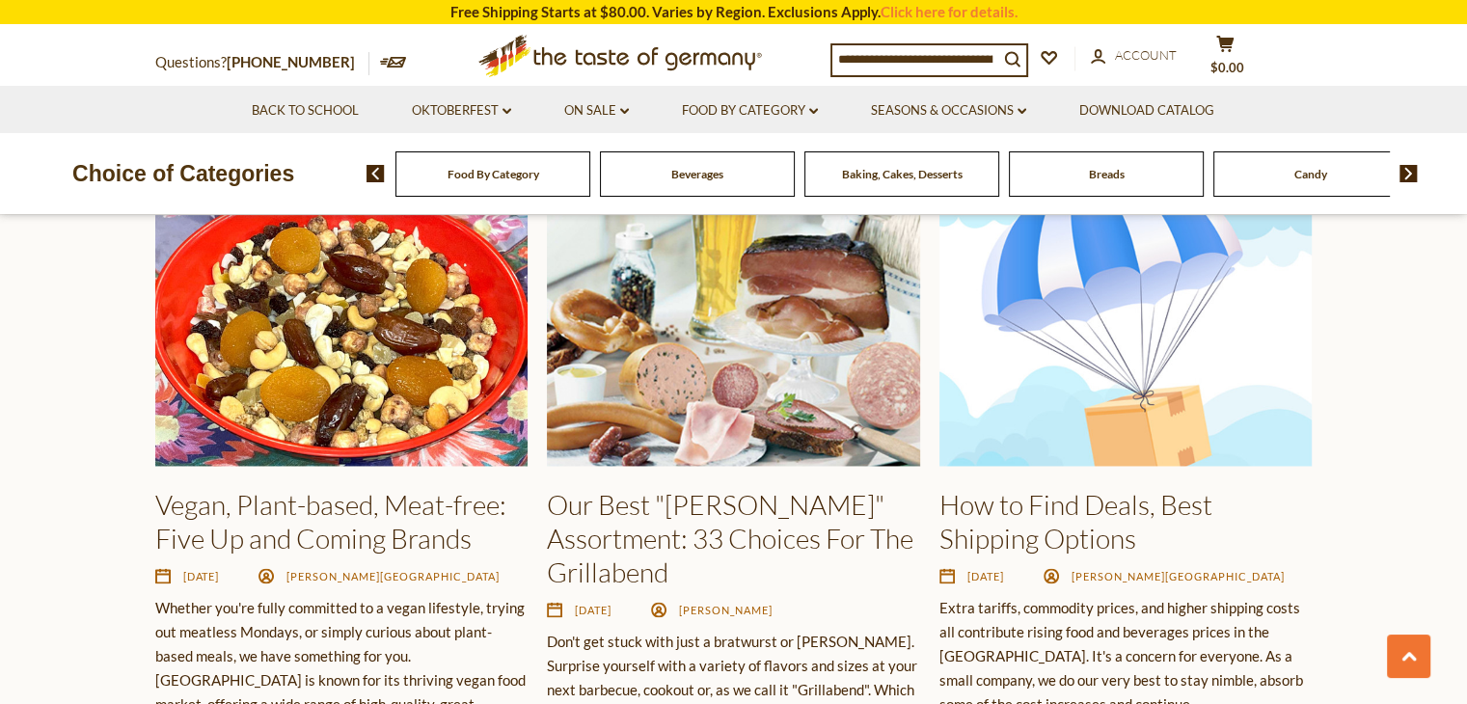
scroll to position [2701, 0]
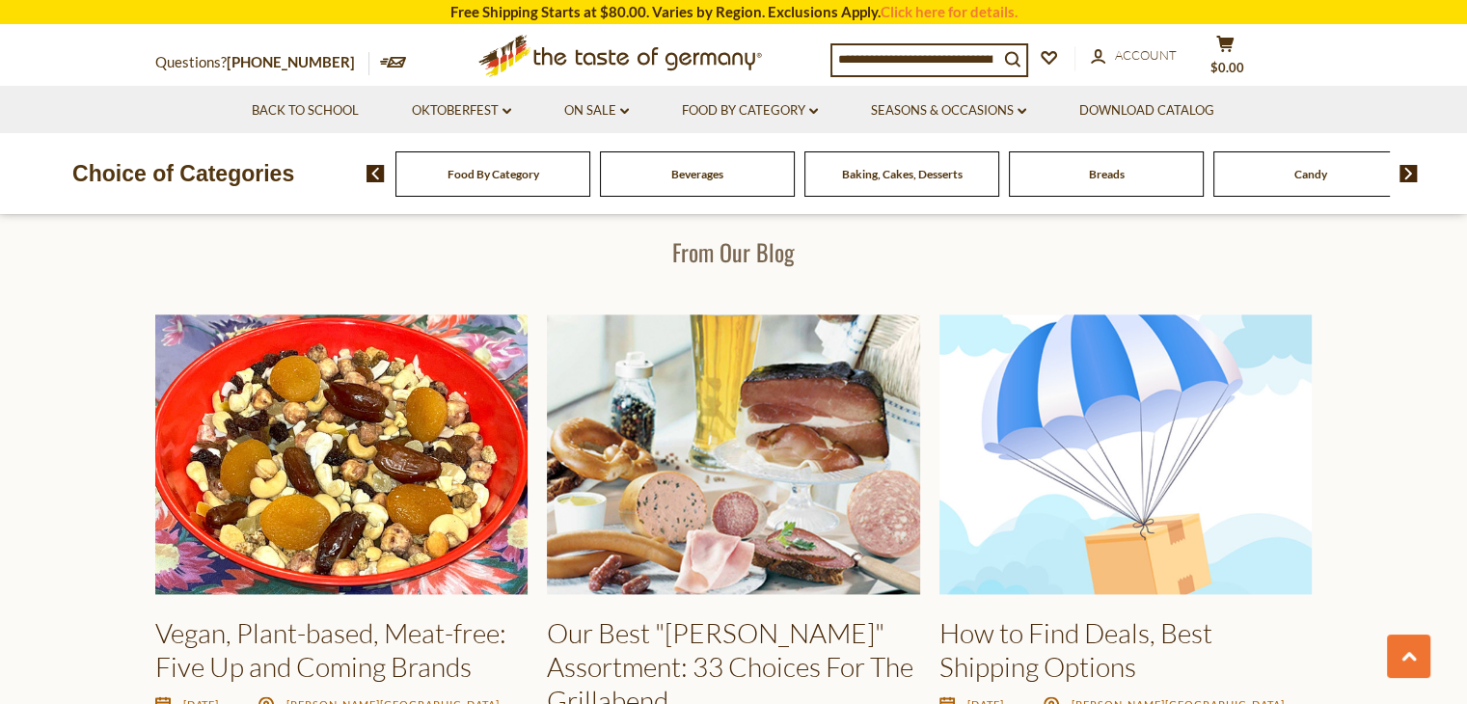
click at [949, 58] on input at bounding box center [915, 58] width 166 height 27
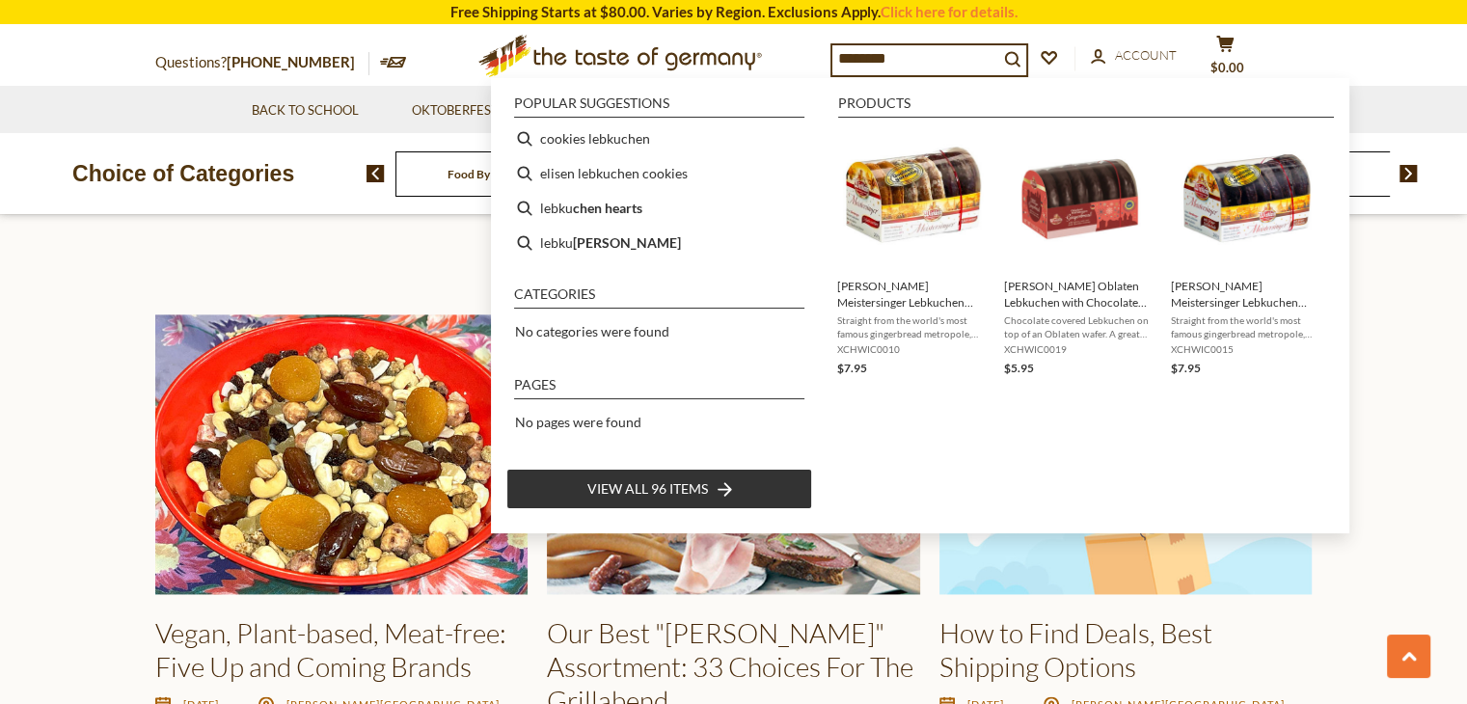
type input "*********"
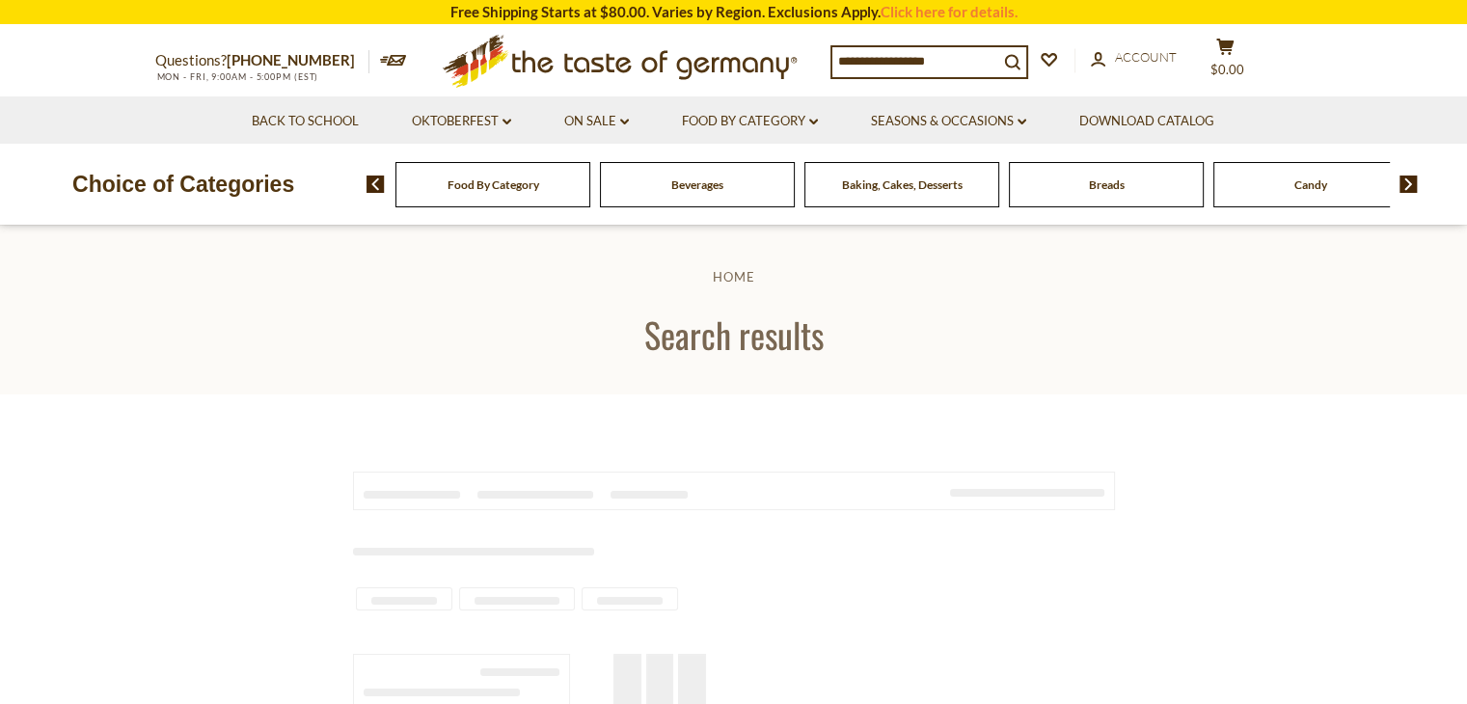
type input "*********"
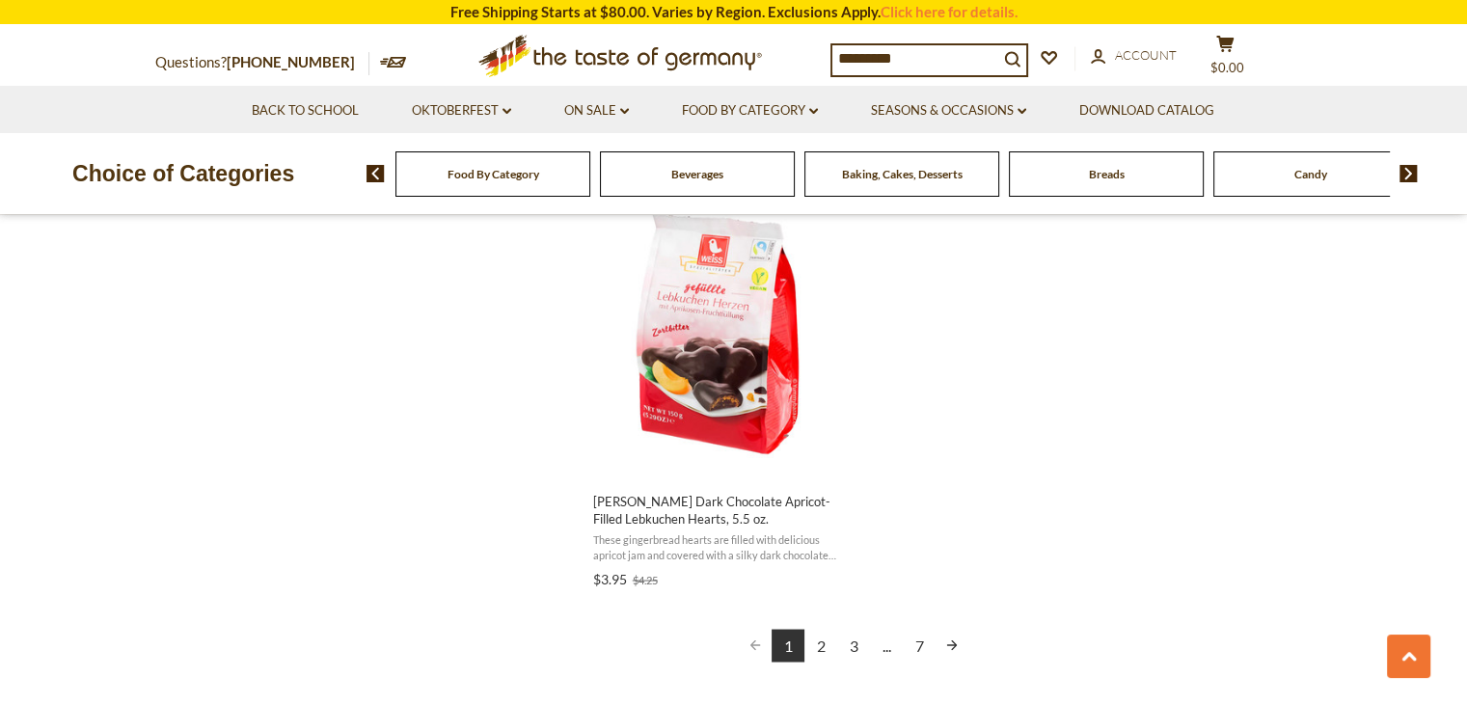
scroll to position [3376, 0]
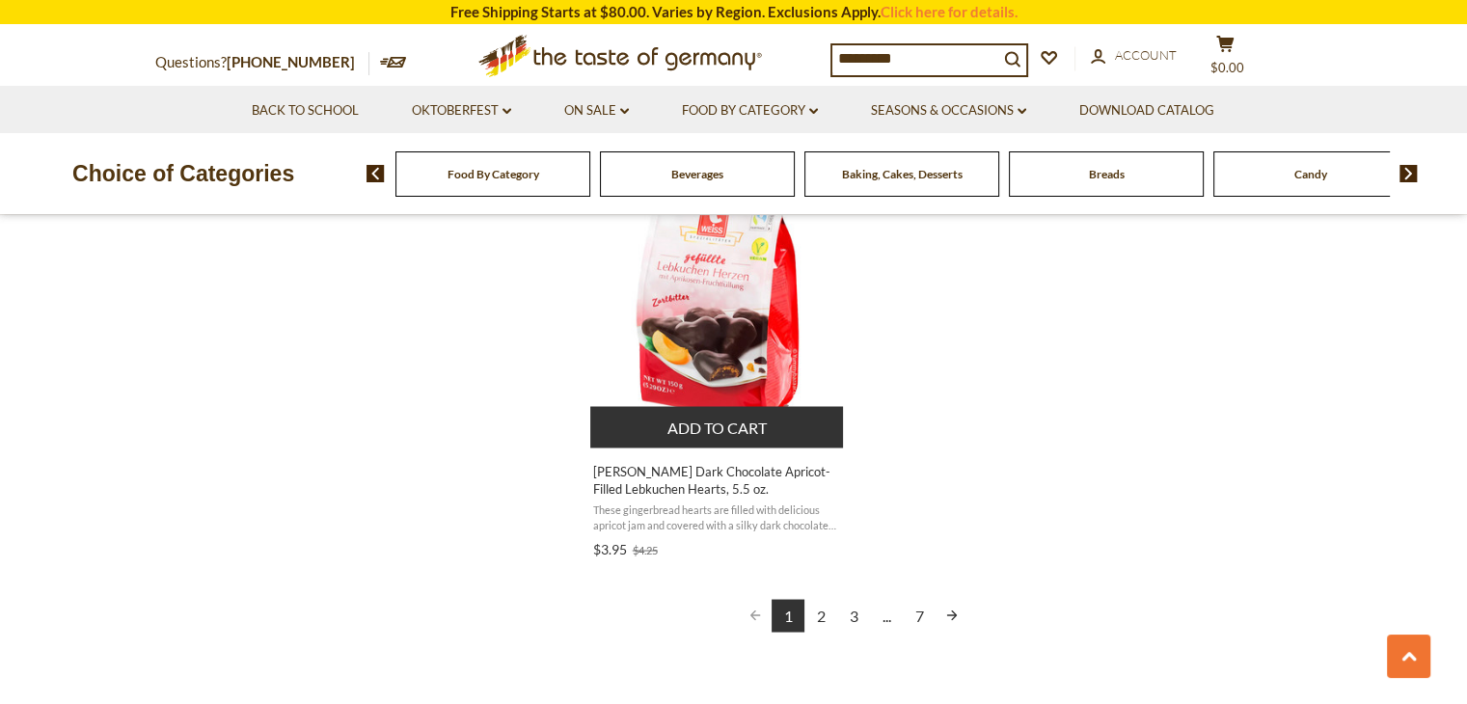
click at [653, 476] on span "[PERSON_NAME] Dark Chocolate Apricot-Filled Lebkuchen Hearts, 5.5 oz." at bounding box center [718, 479] width 250 height 35
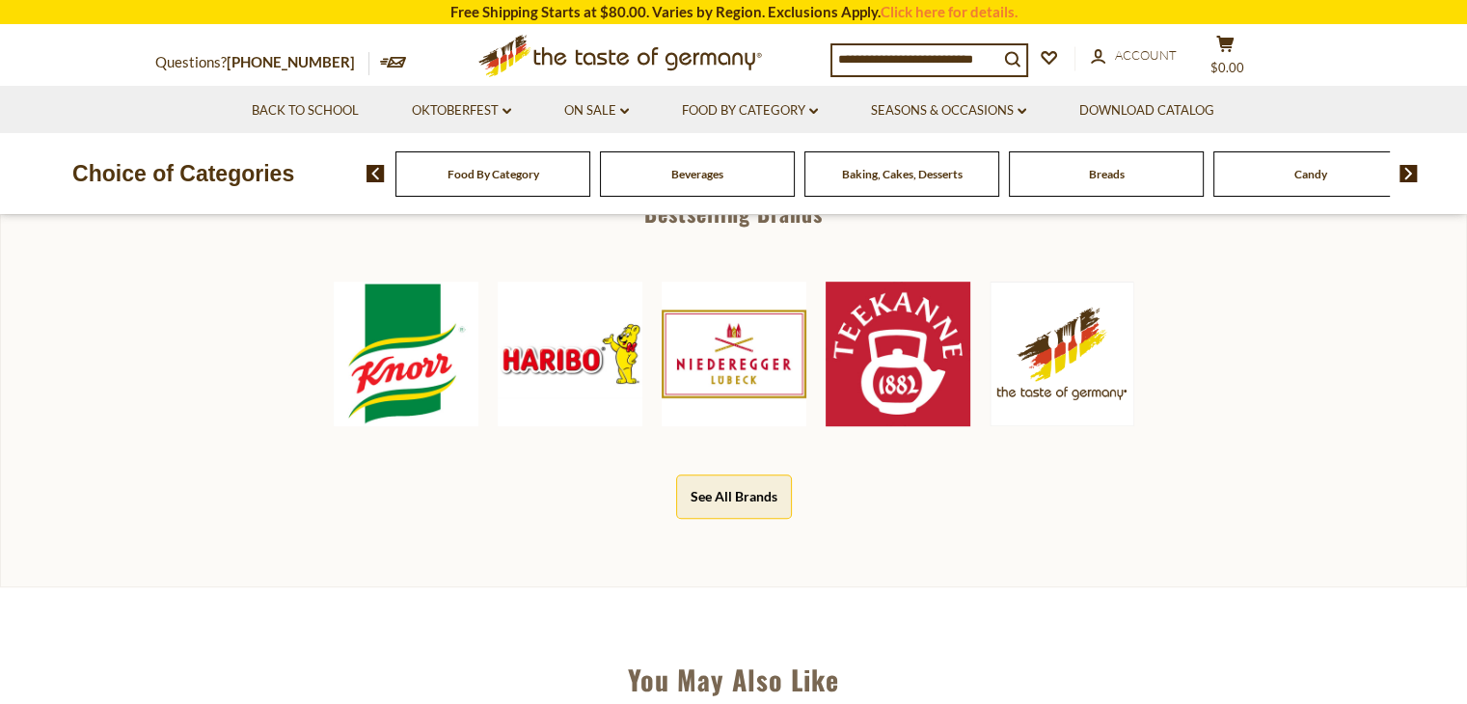
scroll to position [386, 0]
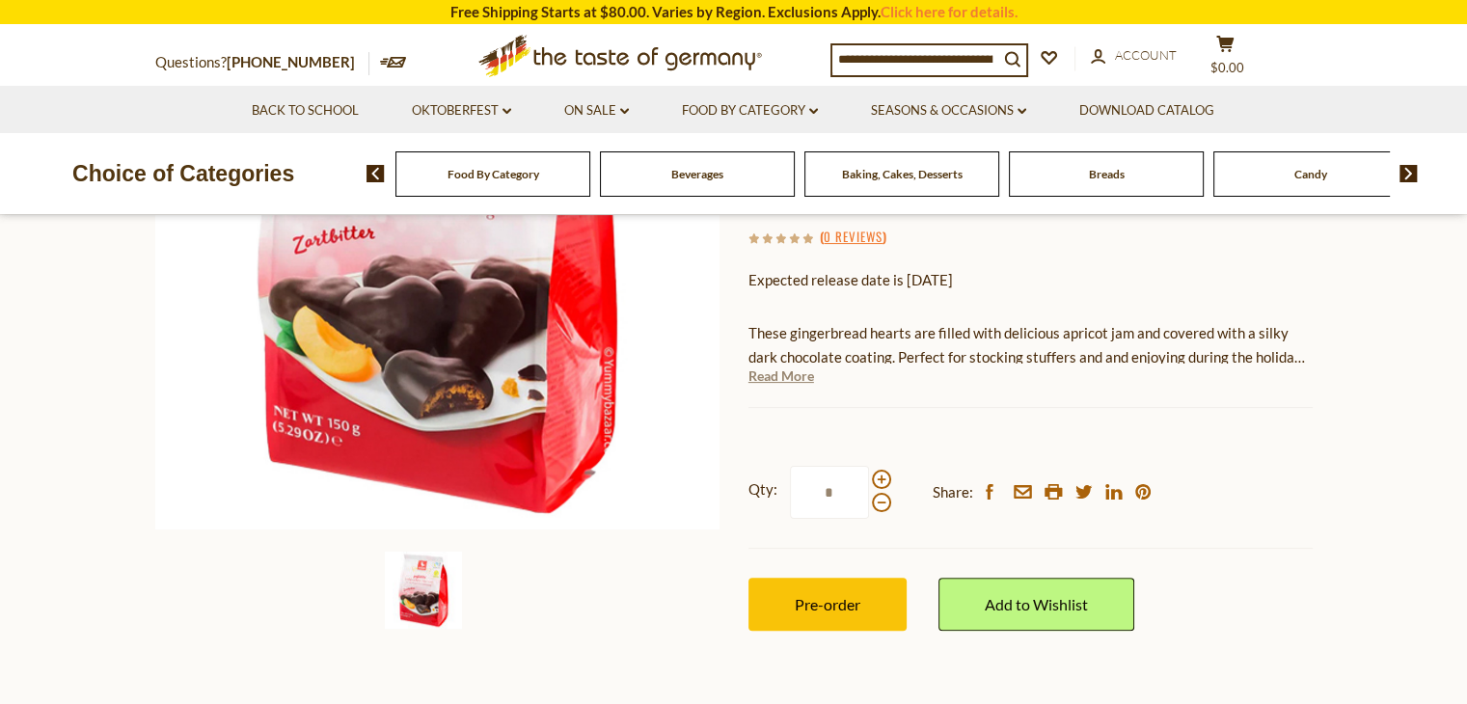
click at [754, 375] on link "Read More" at bounding box center [782, 376] width 66 height 19
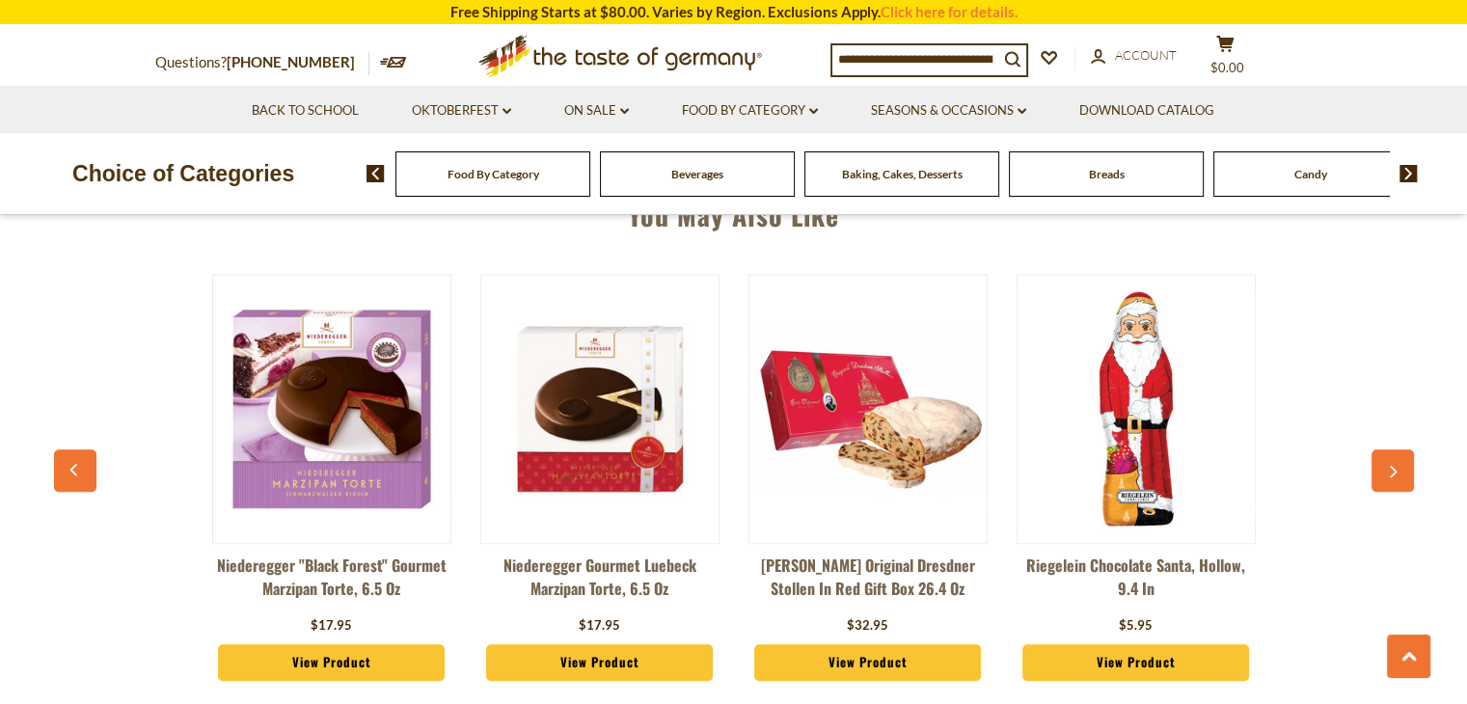
scroll to position [1833, 0]
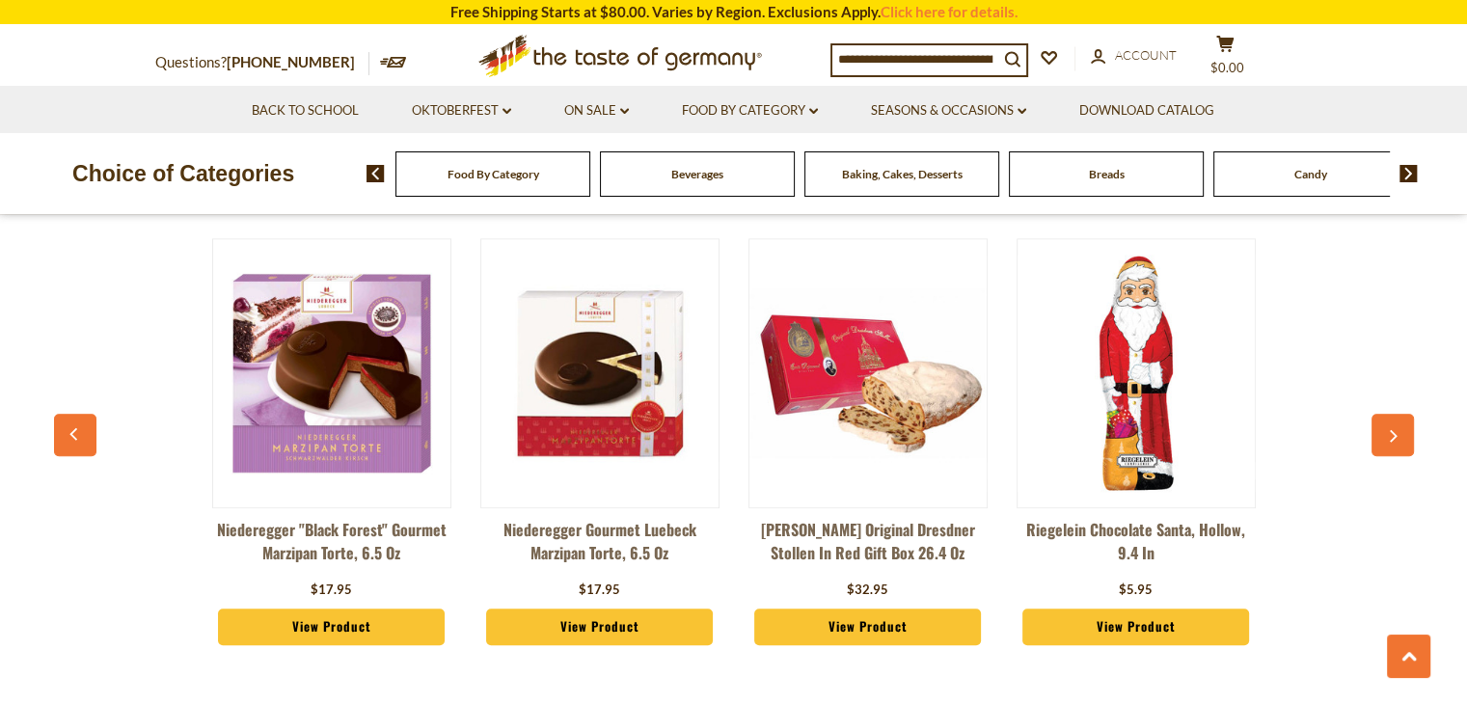
click at [307, 533] on link "Niederegger "Black Forest" Gourmet Marzipan Torte, 6.5 oz" at bounding box center [331, 547] width 239 height 58
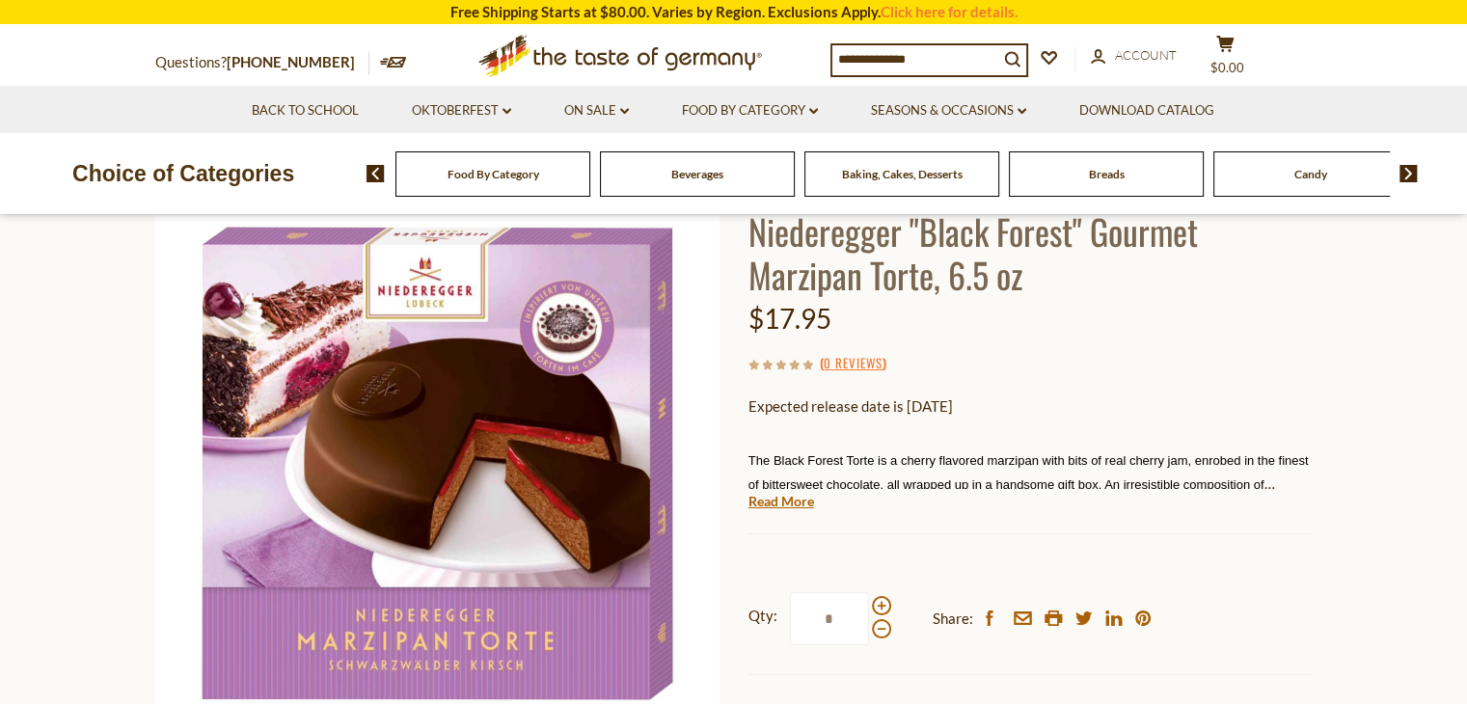
scroll to position [193, 0]
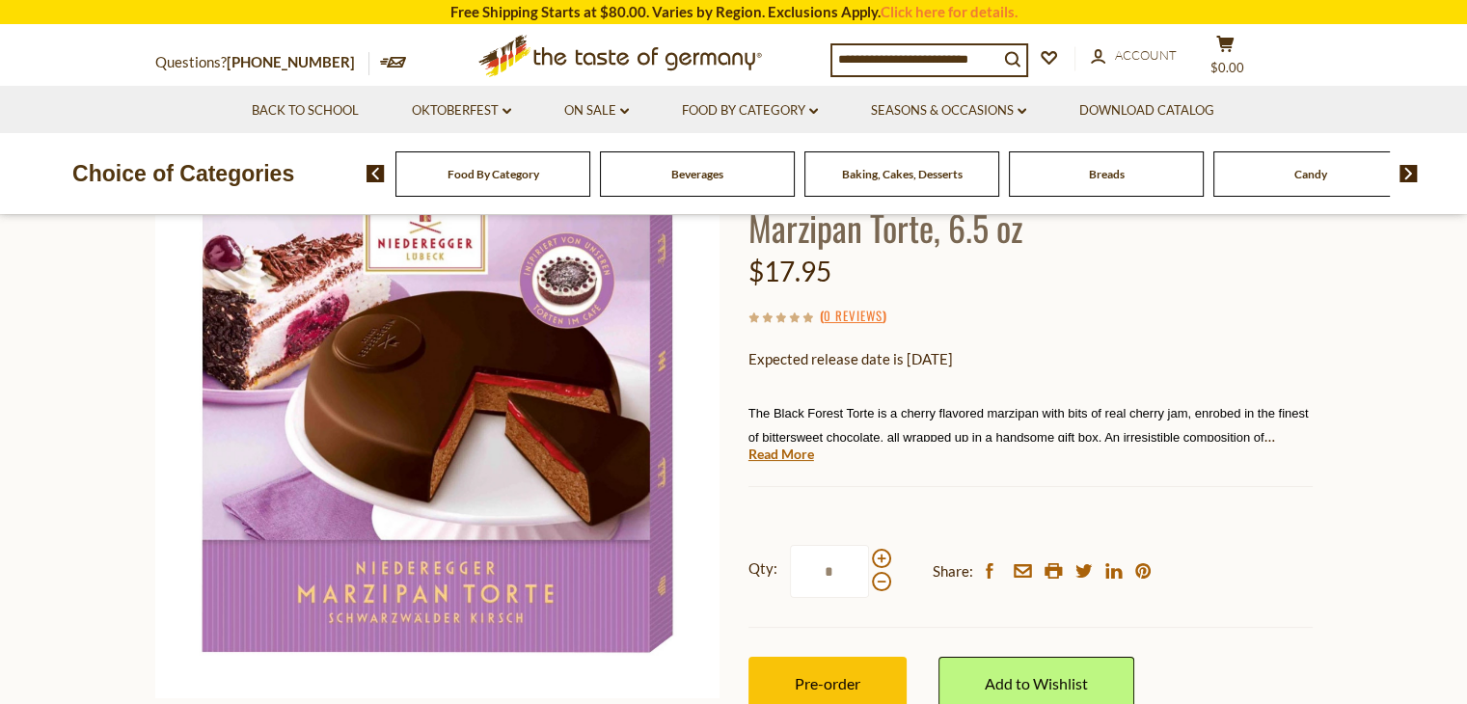
click at [751, 459] on link "Read More" at bounding box center [782, 454] width 66 height 19
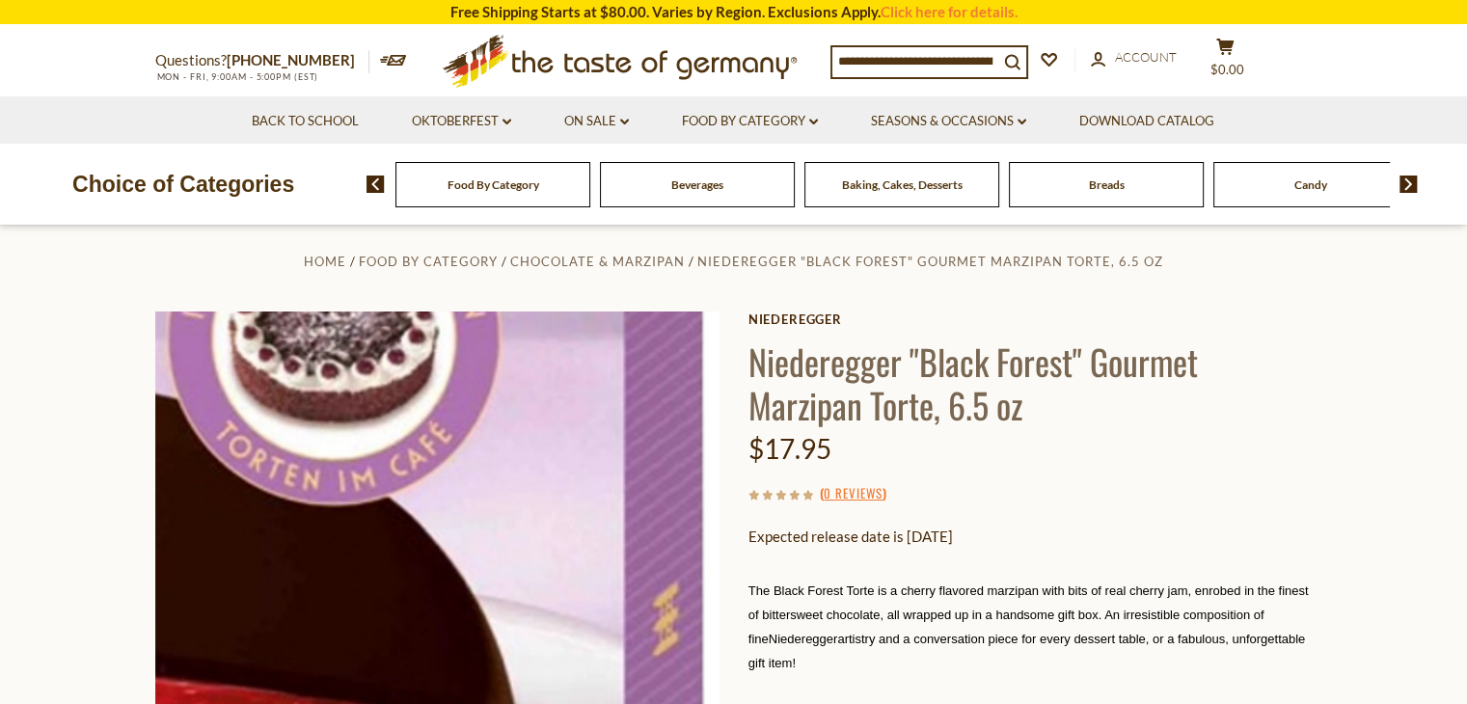
scroll to position [0, 0]
